Goal: Task Accomplishment & Management: Complete application form

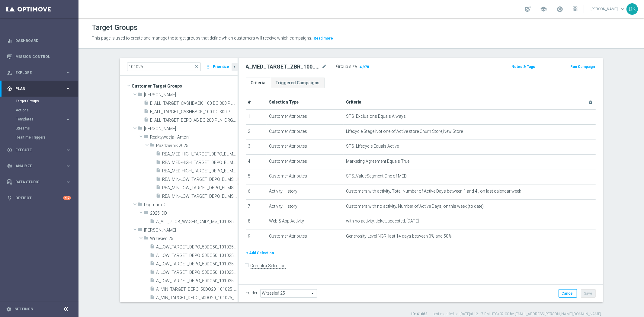
scroll to position [115, 0]
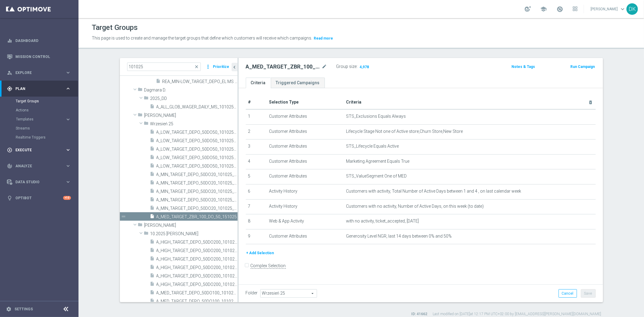
click at [46, 149] on span "Execute" at bounding box center [40, 150] width 50 height 4
click at [42, 116] on link "Campaign Builder" at bounding box center [39, 117] width 47 height 5
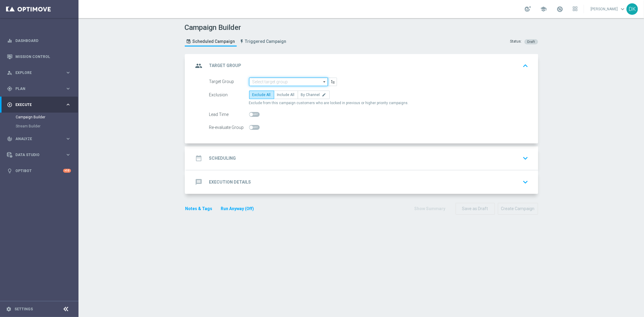
click at [285, 83] on input at bounding box center [288, 82] width 79 height 8
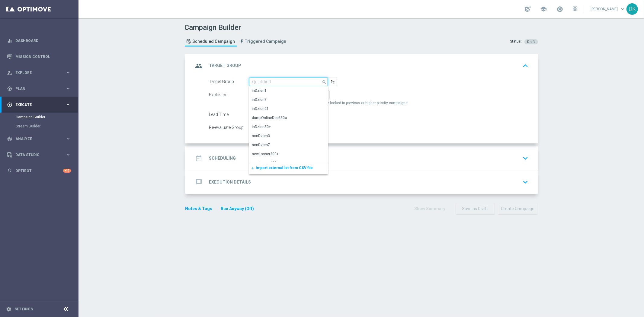
paste input "A_MED_TARGET_ZBR_100_DO_50_151025"
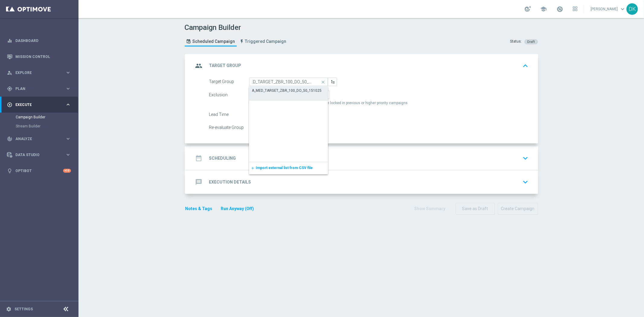
click at [277, 93] on div "A_MED_TARGET_ZBR_100_DO_50_151025" at bounding box center [288, 90] width 79 height 8
type input "A_MED_TARGET_ZBR_100_DO_50_151025"
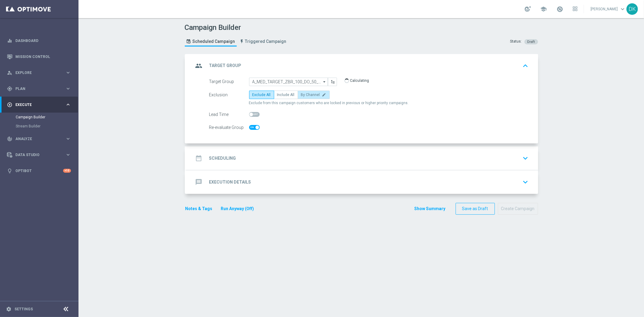
checkbox input "true"
click at [305, 93] on span "By Channel" at bounding box center [310, 95] width 19 height 4
click at [305, 94] on input "By Channel edit" at bounding box center [303, 96] width 4 height 4
radio input "true"
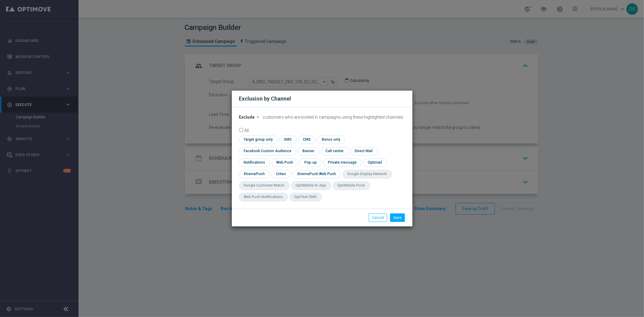
click at [248, 120] on span "Exclude" at bounding box center [247, 117] width 16 height 5
click at [0, 0] on span "Include" at bounding box center [0, 0] width 0 height 0
click at [255, 142] on input "checkbox" at bounding box center [257, 140] width 37 height 8
checkbox input "true"
click at [258, 150] on input "checkbox" at bounding box center [266, 151] width 55 height 8
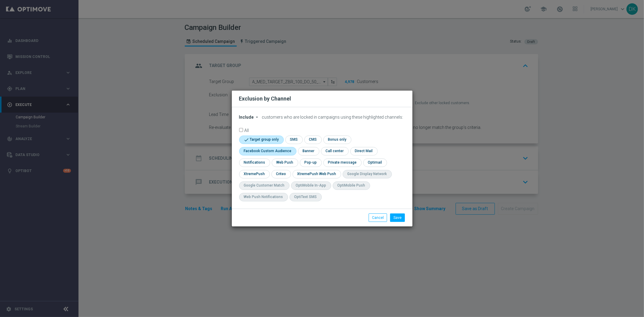
checkbox input "true"
click at [284, 174] on input "checkbox" at bounding box center [280, 174] width 19 height 8
checkbox input "true"
click at [397, 217] on button "Save" at bounding box center [397, 217] width 15 height 8
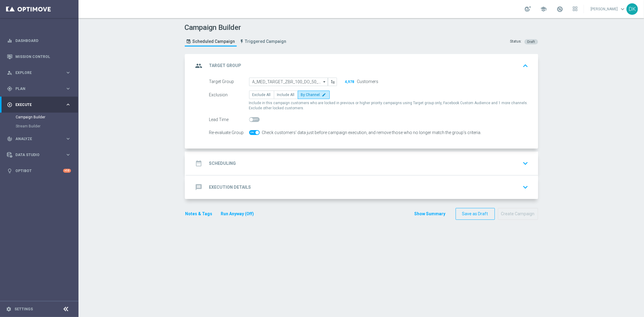
click at [263, 160] on div "date_range Scheduling keyboard_arrow_down" at bounding box center [361, 163] width 337 height 11
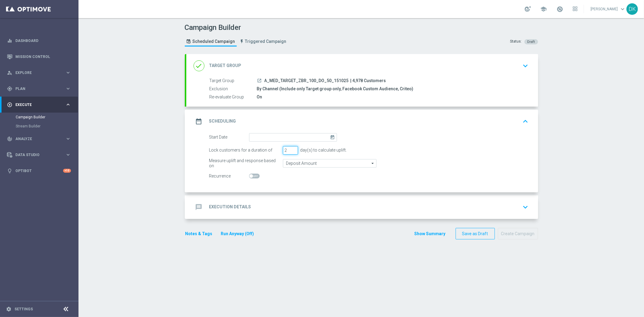
type input "2"
click at [292, 151] on input "2" at bounding box center [290, 150] width 15 height 8
click at [293, 142] on form "Start Date [DATE] Lock customers for a duration of 2 day(s) to calculate uplift…" at bounding box center [368, 156] width 319 height 47
click at [295, 140] on input at bounding box center [293, 137] width 88 height 8
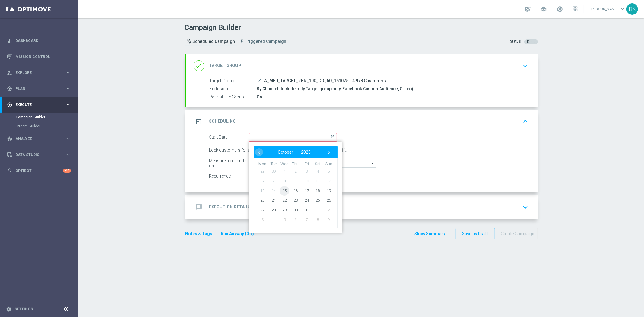
click at [283, 192] on span "15" at bounding box center [285, 191] width 10 height 10
type input "[DATE]"
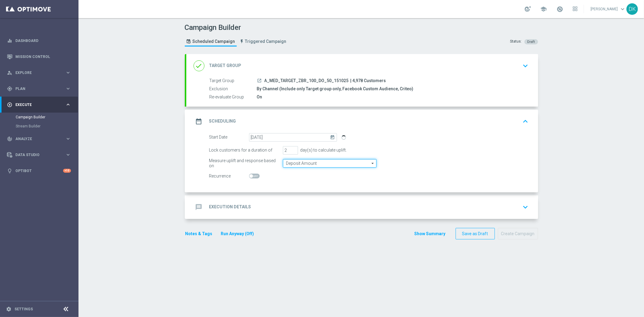
click at [297, 164] on input "Deposit Amount" at bounding box center [330, 163] width 94 height 8
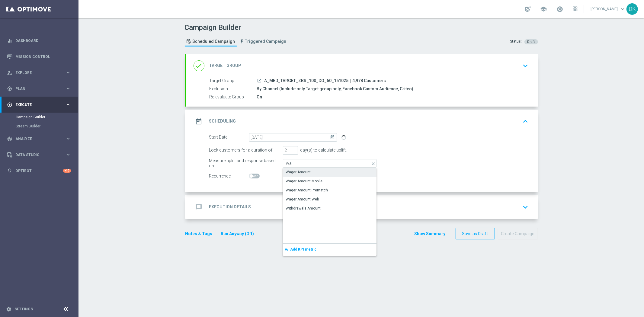
click at [305, 170] on div "Wager Amount" at bounding box center [298, 171] width 25 height 5
type input "Wager Amount"
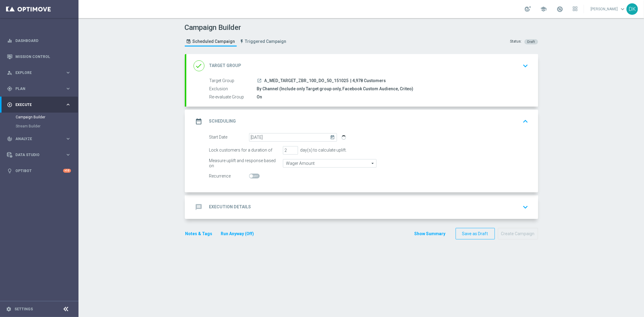
click at [265, 203] on div "message Execution Details keyboard_arrow_down" at bounding box center [361, 206] width 337 height 11
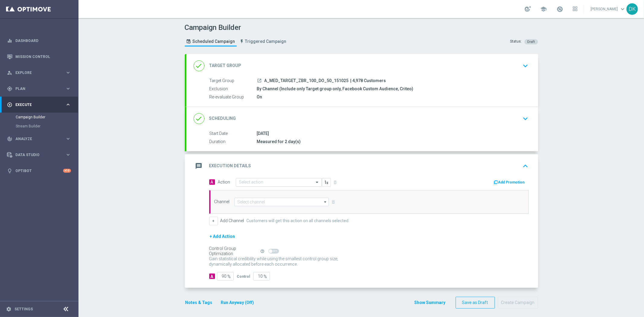
click at [263, 182] on input "text" at bounding box center [272, 182] width 67 height 5
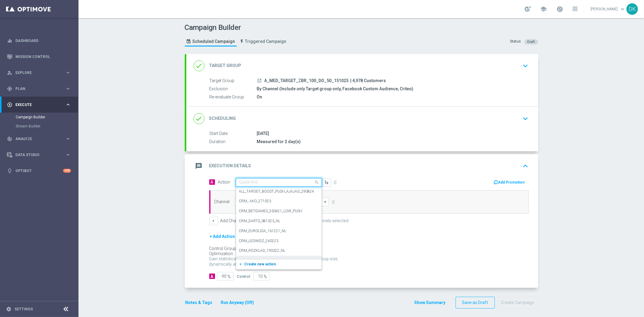
click at [257, 264] on span "Create new action" at bounding box center [261, 264] width 32 height 4
paste input "A_MED_TARGET_ZBR_100_DO_50_151025"
type input "A_MED_TARGET_ZBR_100_DO_50_151025"
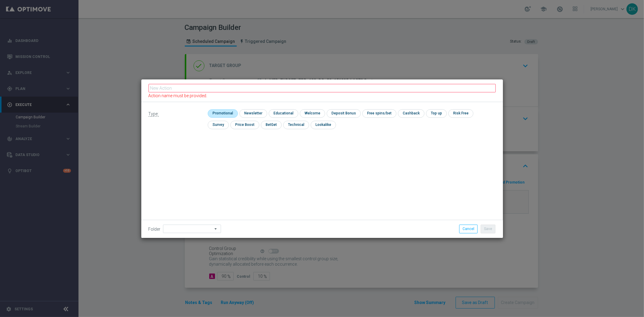
click at [224, 114] on input "checkbox" at bounding box center [222, 113] width 29 height 8
checkbox input "true"
click at [308, 94] on fieldset "Action name must be provided." at bounding box center [322, 90] width 347 height 15
click at [312, 92] on input "text" at bounding box center [322, 88] width 347 height 8
paste input "A_MED_TARGET_ZBR_100_DO_50_151025"
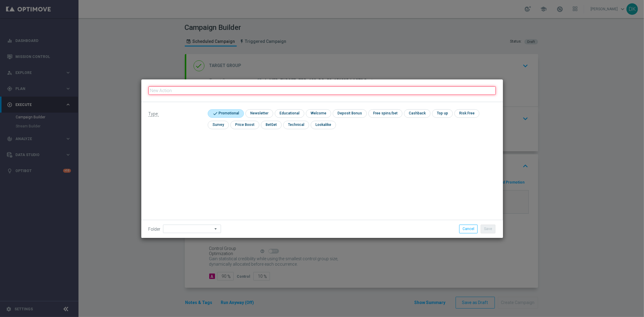
type input "A_MED_TARGET_ZBR_100_DO_50_151025"
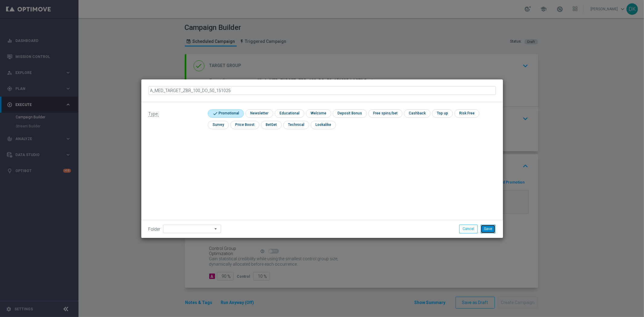
click at [485, 229] on button "Save" at bounding box center [488, 229] width 15 height 8
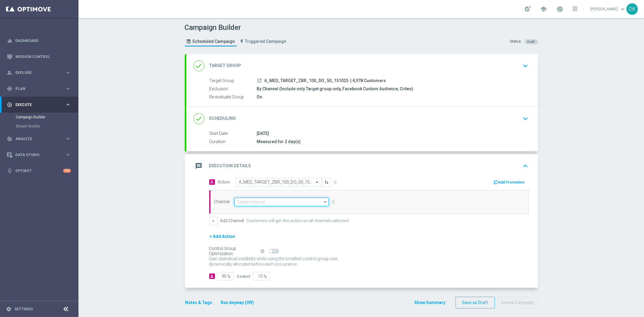
click at [262, 203] on input at bounding box center [281, 202] width 95 height 8
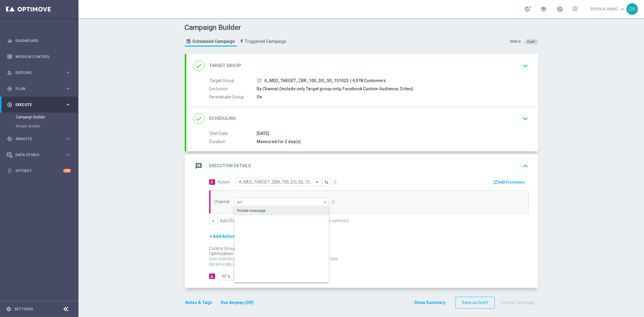
click at [264, 209] on div "Private message" at bounding box center [281, 210] width 95 height 8
type input "Private message"
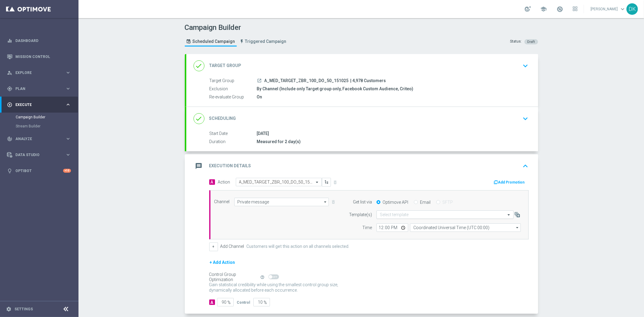
click at [400, 213] on input "text" at bounding box center [439, 214] width 118 height 5
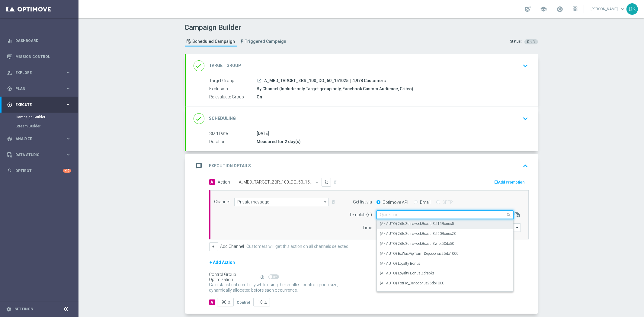
paste input "A_MED_TARGET_ZBR_100_DO_50_151025"
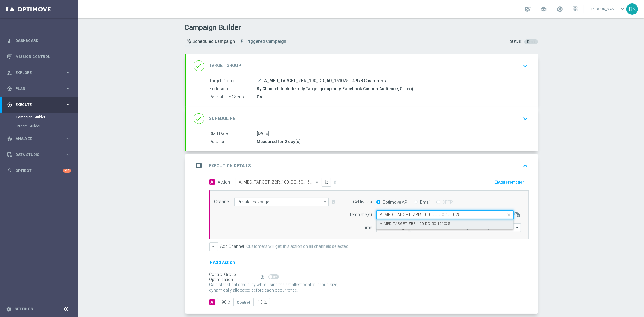
click at [399, 223] on label "A_MED_TARGET_ZBR_100_DO_50_151025" at bounding box center [415, 223] width 70 height 5
type input "A_MED_TARGET_ZBR_100_DO_50_151025"
click at [378, 229] on input "12:00" at bounding box center [392, 227] width 32 height 8
type input "16:01"
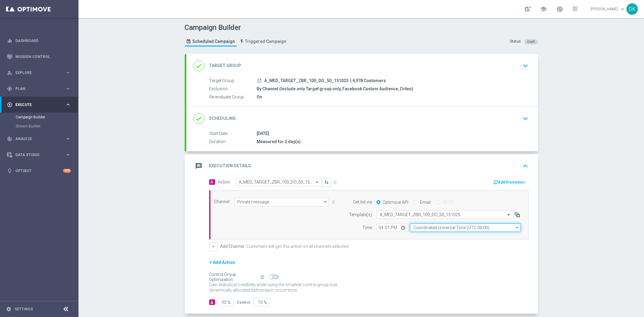
click at [433, 229] on input "Coordinated Universal Time (UTC 00:00)" at bounding box center [465, 227] width 111 height 8
click at [435, 234] on div "Central European Time ([GEOGRAPHIC_DATA]) (UTC +02:00)" at bounding box center [462, 236] width 99 height 5
type input "Central European Time ([GEOGRAPHIC_DATA]) (UTC +02:00)"
click at [505, 181] on button "Add Promotion" at bounding box center [510, 182] width 34 height 7
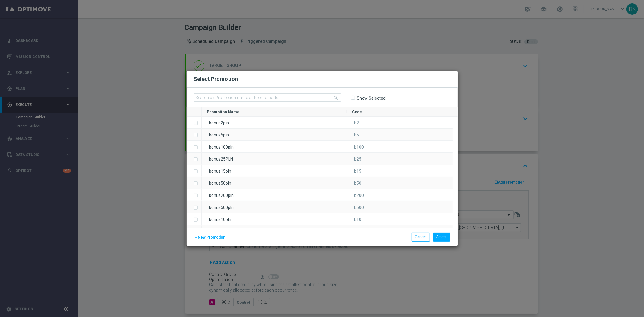
click at [207, 237] on span "New Promotion" at bounding box center [211, 237] width 27 height 4
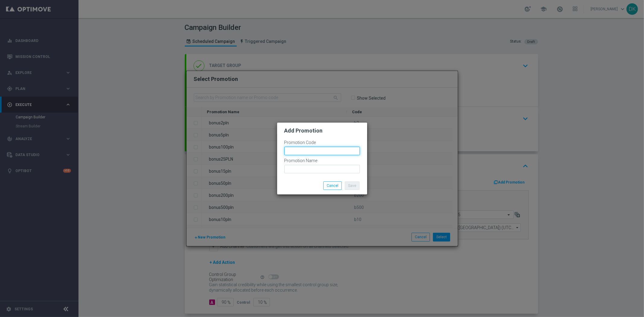
click at [324, 148] on input "text" at bounding box center [321, 151] width 75 height 8
paste input "190854"
click at [324, 148] on input "bonusapi_tg-190854" at bounding box center [321, 151] width 75 height 8
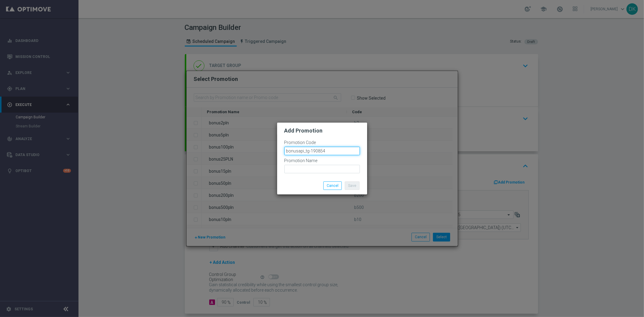
type input "bonusapi_tg-190854"
click at [312, 170] on input "text" at bounding box center [321, 169] width 75 height 8
paste input "bonusapi_tg-190854"
type input "bonusapi_tg-190854"
click at [348, 183] on button "Save" at bounding box center [352, 185] width 15 height 8
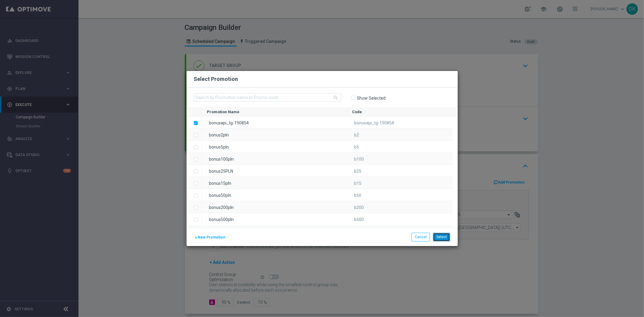
click at [445, 239] on button "Select" at bounding box center [441, 237] width 17 height 8
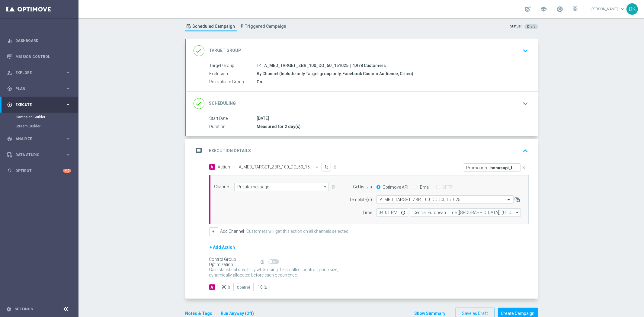
scroll to position [29, 0]
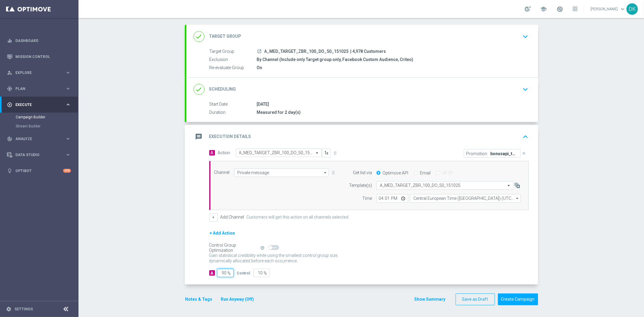
drag, startPoint x: 223, startPoint y: 275, endPoint x: 221, endPoint y: 278, distance: 4.4
click at [221, 278] on div "A Action Select action A_MED_TARGET_ZBR_100_DO_50_151025 delete_forever Promoti…" at bounding box center [362, 217] width 352 height 136
type input "95"
type input "5"
type input "95"
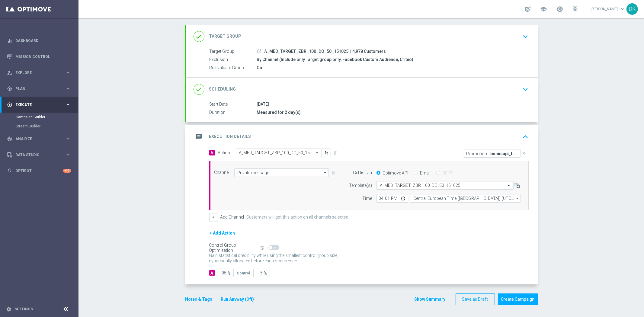
click at [206, 297] on button "Notes & Tags" at bounding box center [199, 300] width 28 height 8
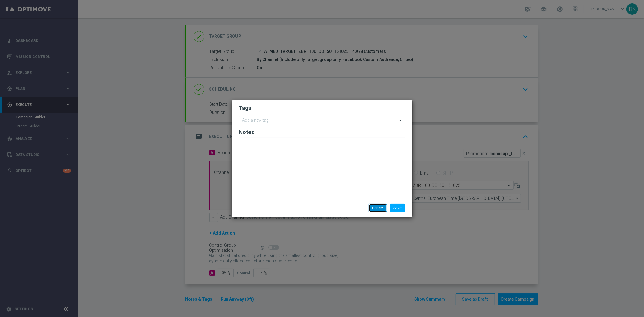
click at [379, 209] on button "Cancel" at bounding box center [378, 208] width 18 height 8
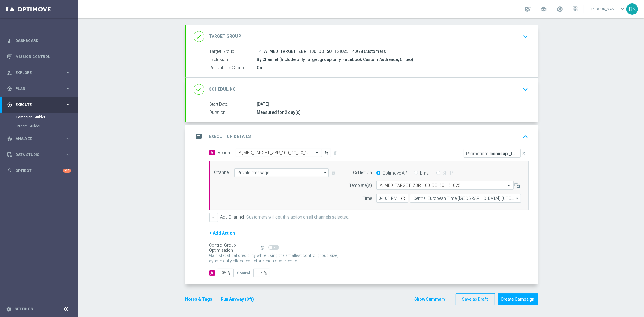
click at [511, 88] on div "done Scheduling keyboard_arrow_down" at bounding box center [361, 89] width 337 height 11
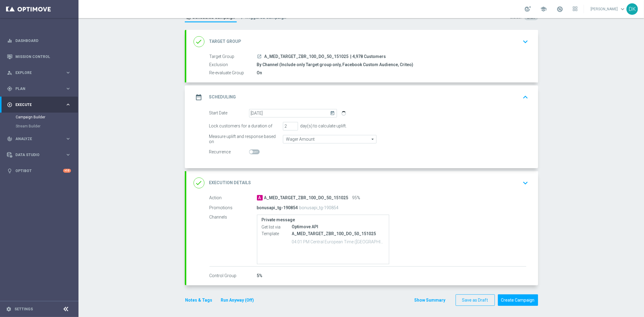
scroll to position [25, 0]
click at [533, 182] on div "done Execution Details keyboard_arrow_down" at bounding box center [362, 183] width 352 height 24
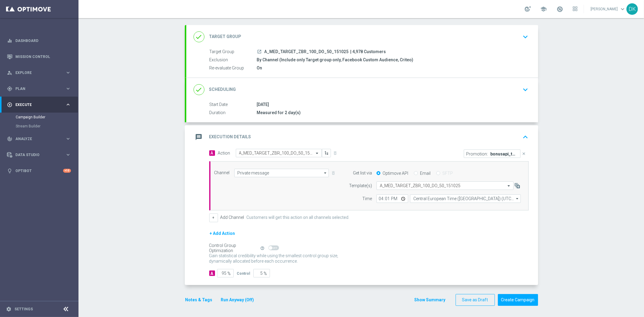
scroll to position [29, 0]
click at [377, 198] on input "16:01" at bounding box center [392, 198] width 32 height 8
type input "15:01"
click at [417, 225] on form "A Action Select action A_MED_TARGET_ZBR_100_DO_50_151025 delete_forever Promoti…" at bounding box center [368, 213] width 319 height 129
click at [146, 153] on div "Campaign Builder Scheduled Campaign Triggered Campaign Status: Draft done Targe…" at bounding box center [360, 167] width 565 height 299
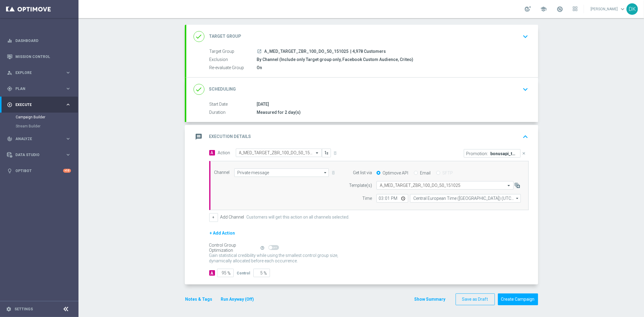
click at [524, 89] on icon "keyboard_arrow_down" at bounding box center [525, 89] width 9 height 9
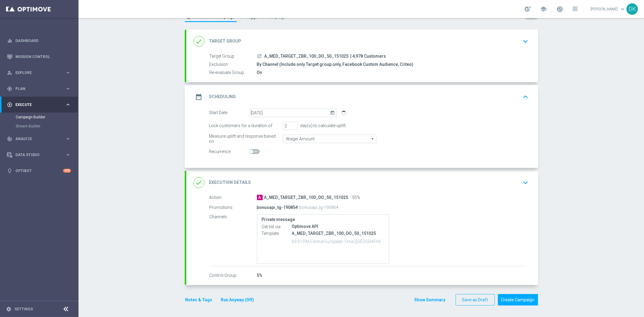
scroll to position [25, 0]
click at [578, 124] on div "Campaign Builder Scheduled Campaign Triggered Campaign Status: Draft done Targe…" at bounding box center [360, 167] width 565 height 299
click at [518, 300] on button "Create Campaign" at bounding box center [518, 300] width 40 height 12
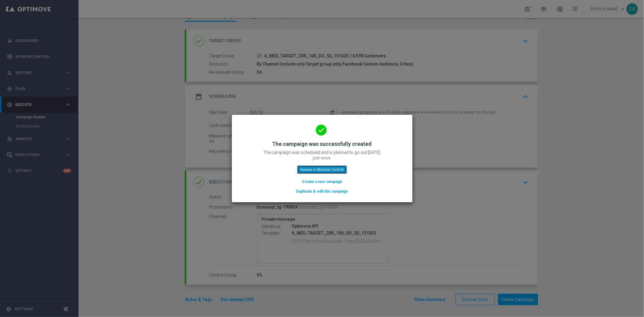
click at [335, 171] on button "Review in Mission Control" at bounding box center [322, 169] width 50 height 8
